Goal: Navigation & Orientation: Find specific page/section

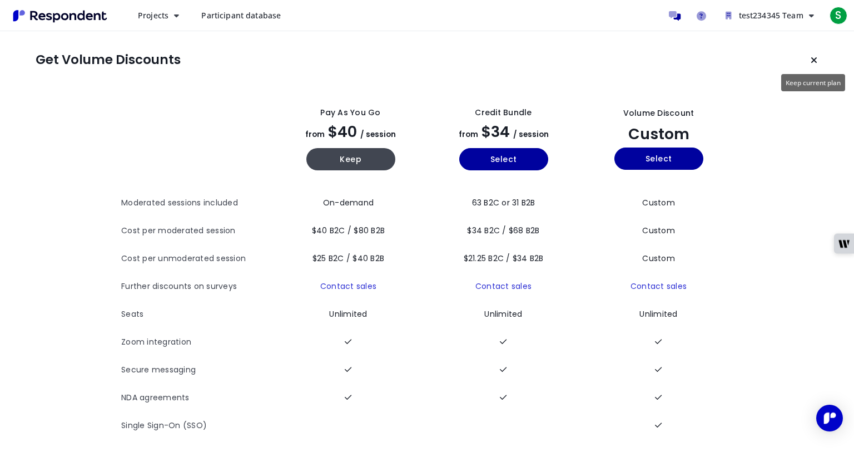
click at [815, 63] on icon "Keep current plan" at bounding box center [814, 60] width 7 height 9
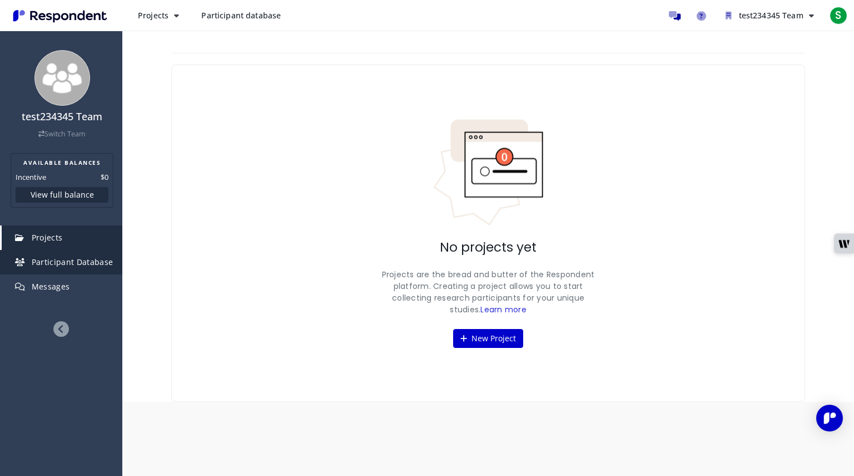
click at [90, 261] on span "Participant Database" at bounding box center [73, 261] width 82 height 11
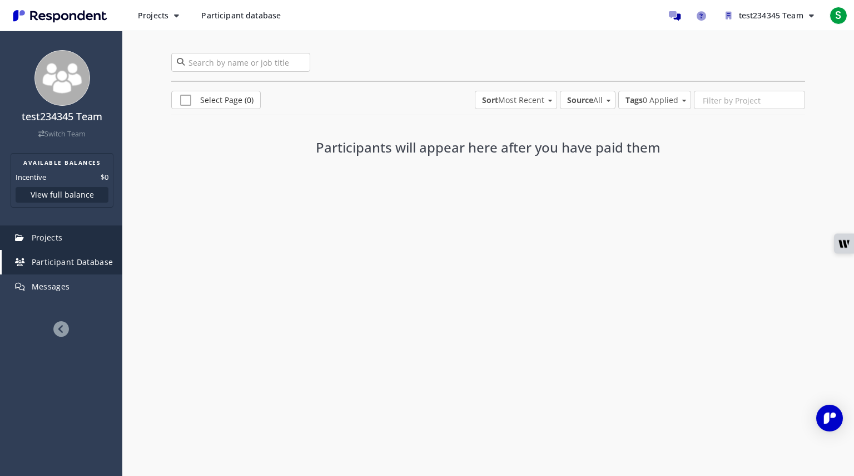
click at [65, 240] on link "Projects" at bounding box center [62, 237] width 121 height 24
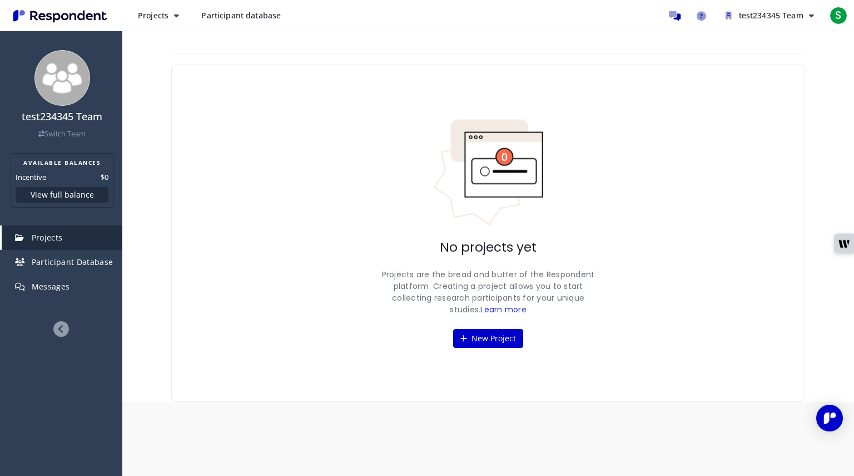
click at [237, 19] on span "Participant database" at bounding box center [241, 15] width 80 height 11
